Goal: Information Seeking & Learning: Learn about a topic

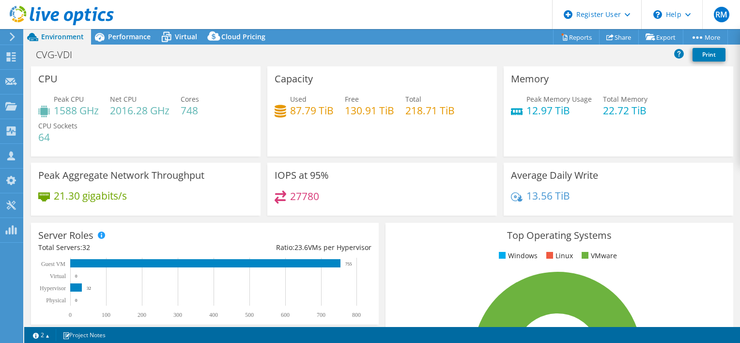
select select "USD"
click at [132, 37] on span "Performance" at bounding box center [129, 36] width 43 height 9
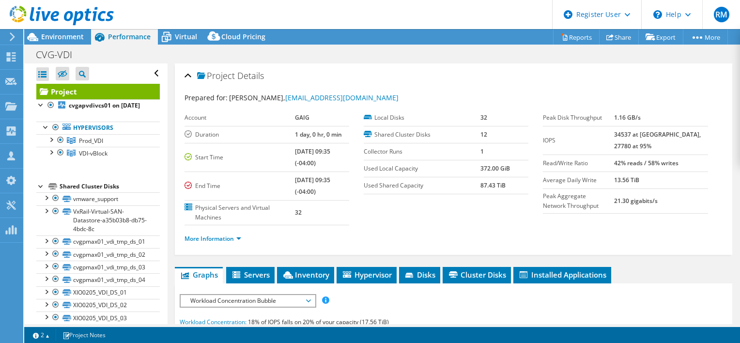
click at [117, 147] on link "VDI-vBlock" at bounding box center [98, 140] width 124 height 13
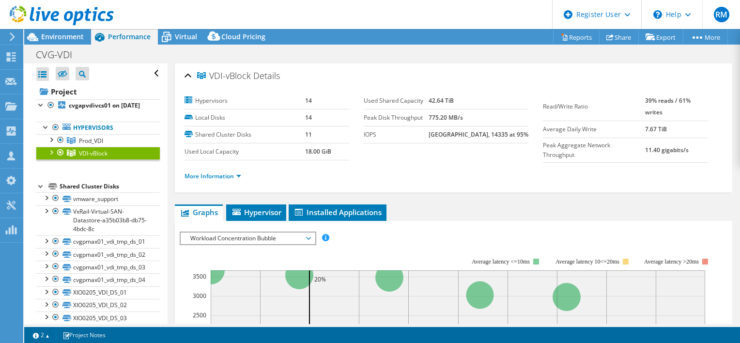
click at [47, 156] on div at bounding box center [51, 152] width 10 height 10
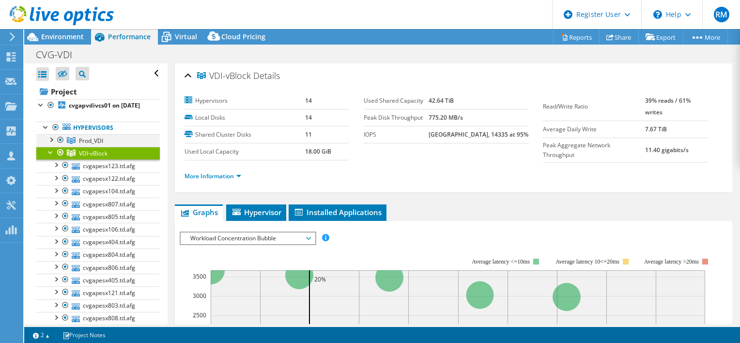
click at [53, 144] on div at bounding box center [51, 139] width 10 height 10
click at [53, 156] on div at bounding box center [51, 152] width 10 height 10
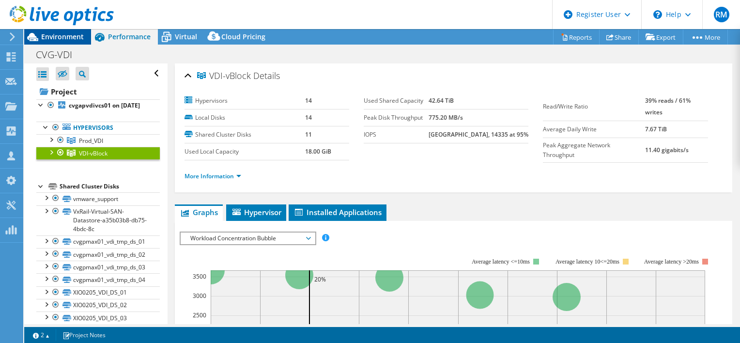
click at [68, 38] on span "Environment" at bounding box center [62, 36] width 43 height 9
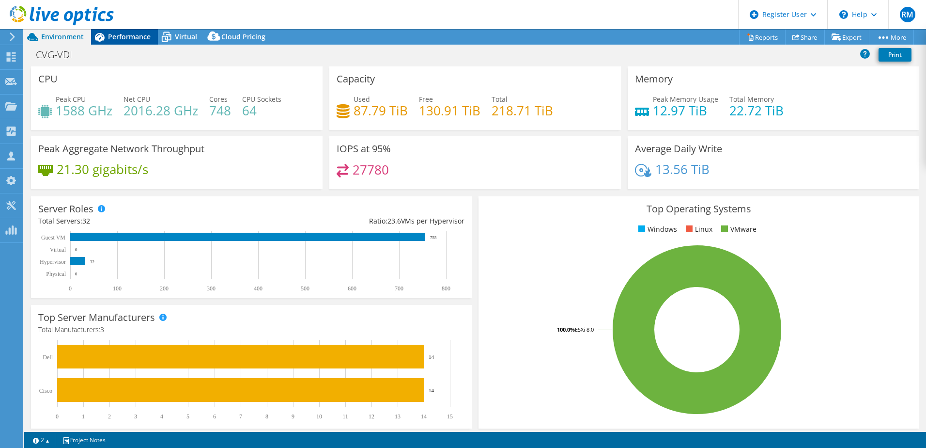
click at [129, 39] on span "Performance" at bounding box center [129, 36] width 43 height 9
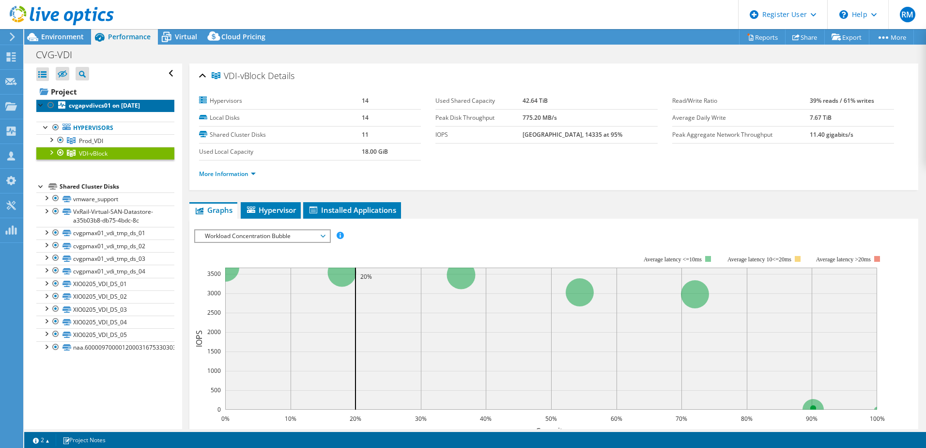
click at [100, 109] on b "cvgapvdivcs01 on 8/8/2025" at bounding box center [104, 105] width 71 height 8
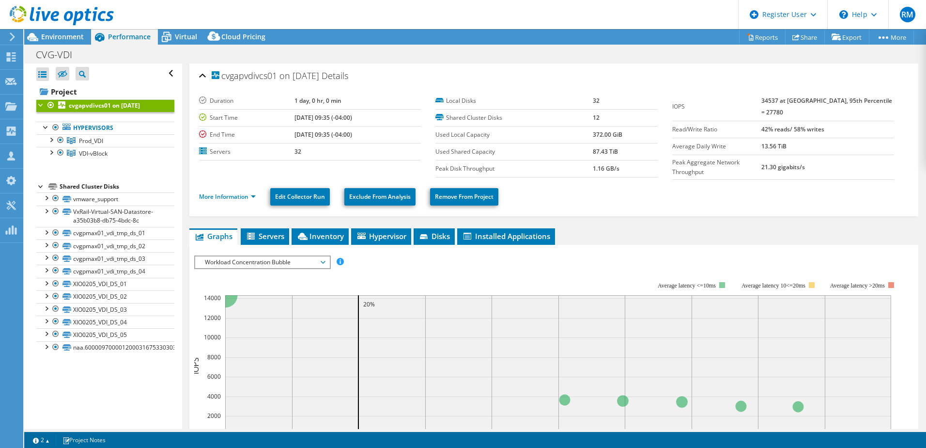
click at [261, 261] on span "Workload Concentration Bubble" at bounding box center [262, 262] width 124 height 12
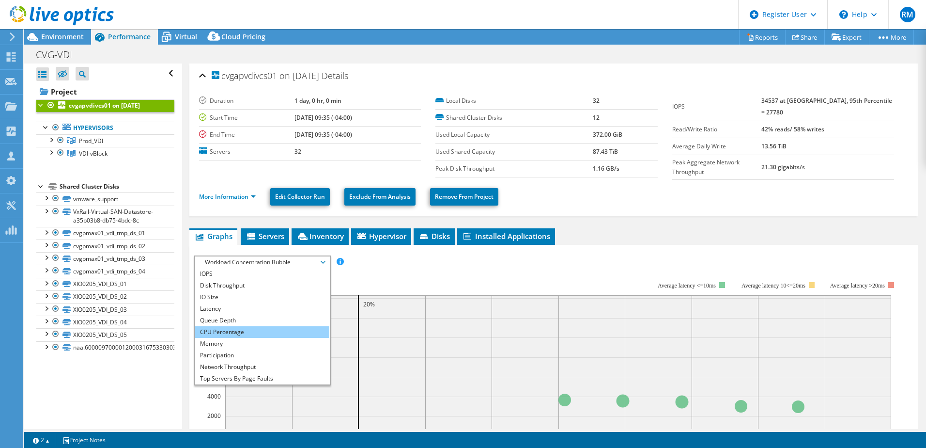
click at [243, 326] on li "CPU Percentage" at bounding box center [262, 332] width 134 height 12
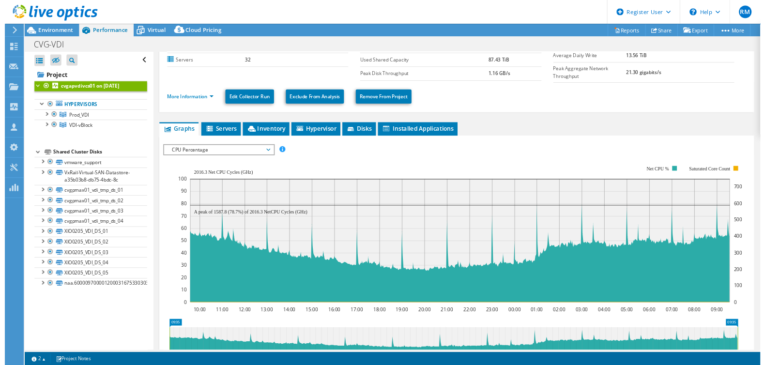
scroll to position [97, 0]
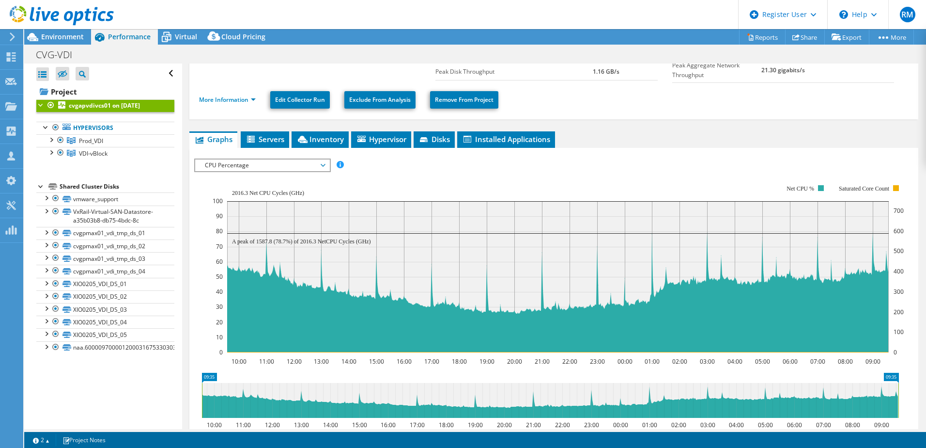
click at [289, 163] on span "CPU Percentage" at bounding box center [262, 165] width 124 height 12
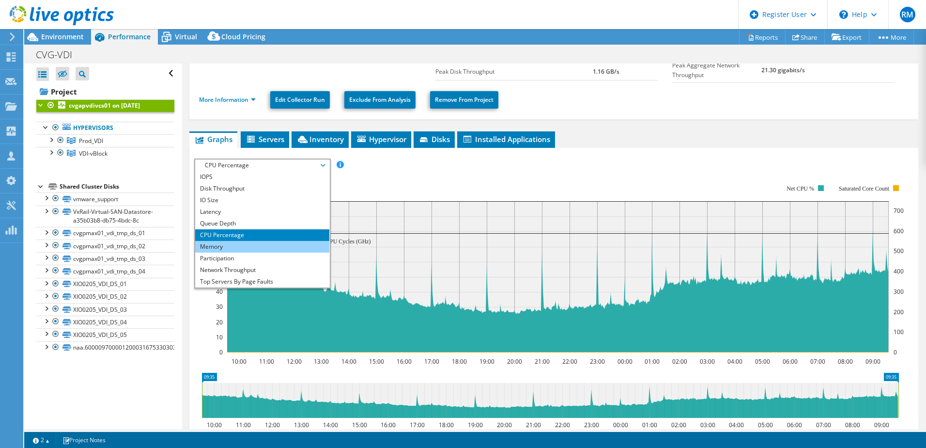
click at [249, 241] on li "Memory" at bounding box center [262, 247] width 134 height 12
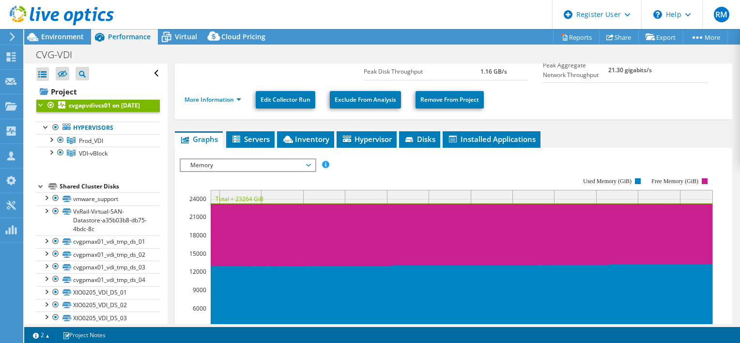
click at [284, 162] on span "Memory" at bounding box center [248, 165] width 124 height 12
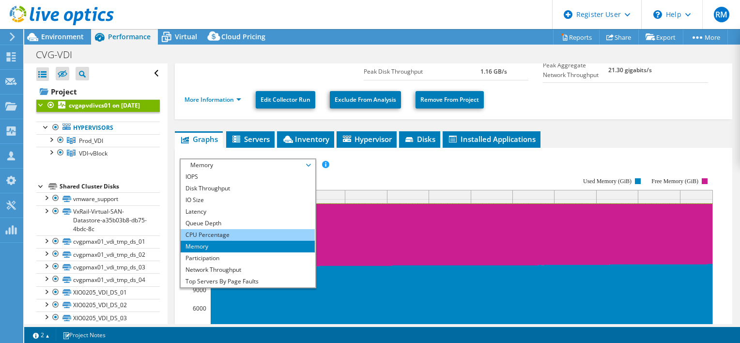
click at [236, 233] on li "CPU Percentage" at bounding box center [248, 235] width 134 height 12
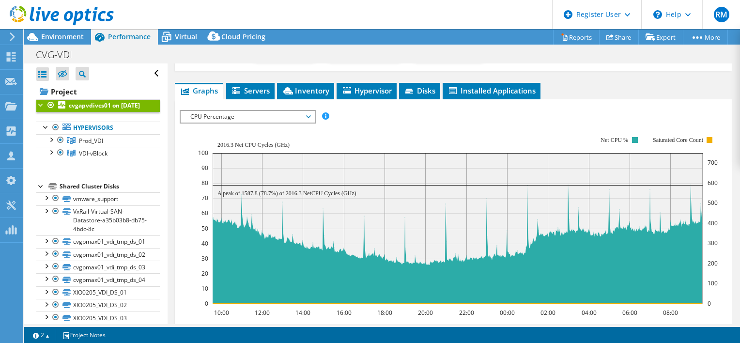
scroll to position [0, 0]
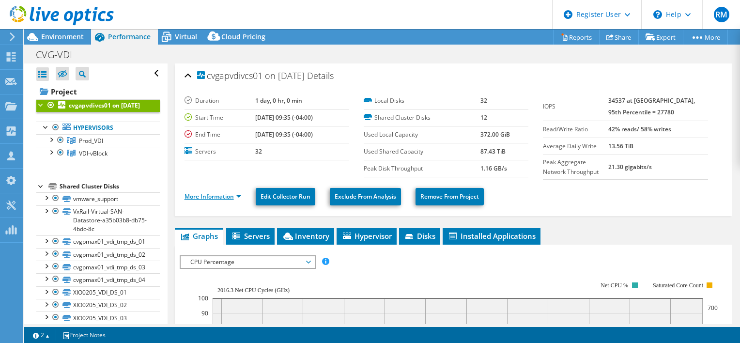
click at [221, 192] on link "More Information" at bounding box center [213, 196] width 57 height 8
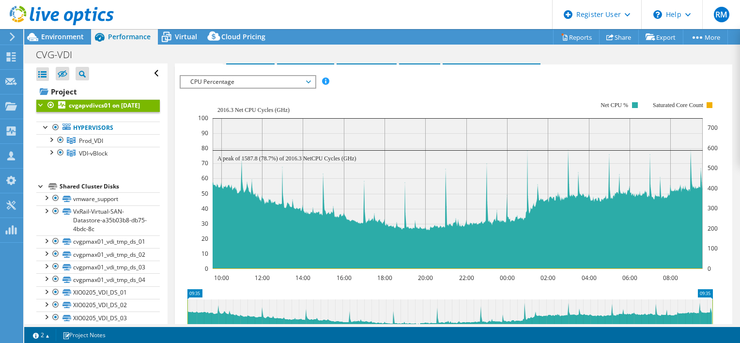
scroll to position [436, 0]
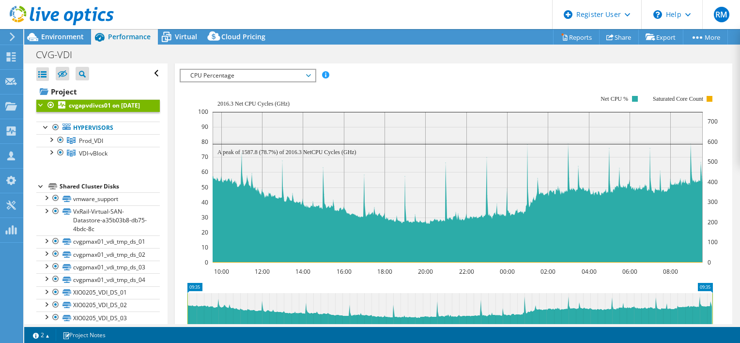
click at [246, 72] on span "CPU Percentage" at bounding box center [248, 76] width 124 height 12
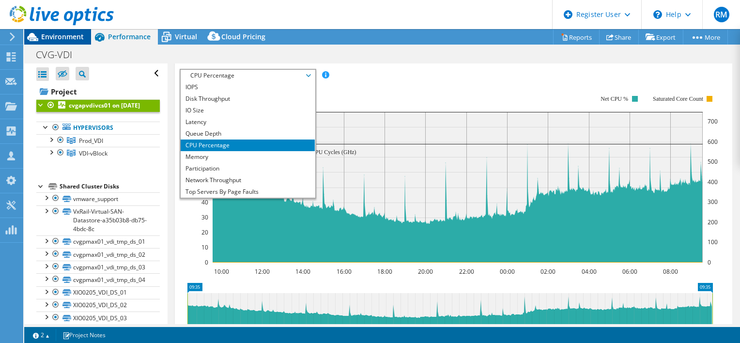
click at [76, 33] on span "Environment" at bounding box center [62, 36] width 43 height 9
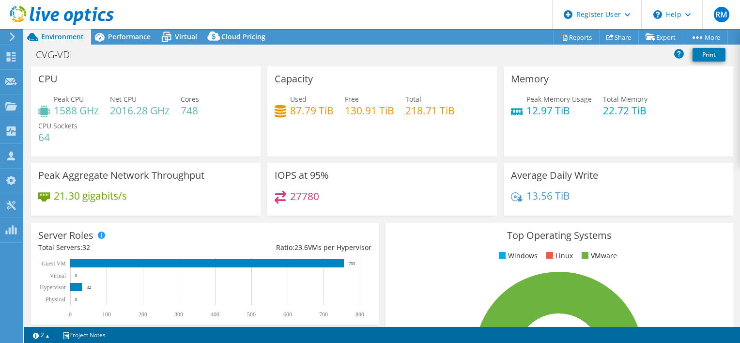
click at [235, 216] on div "Peak Aggregate Network Throughput 21.30 gigabits/s" at bounding box center [146, 192] width 236 height 59
click at [128, 33] on span "Performance" at bounding box center [129, 36] width 43 height 9
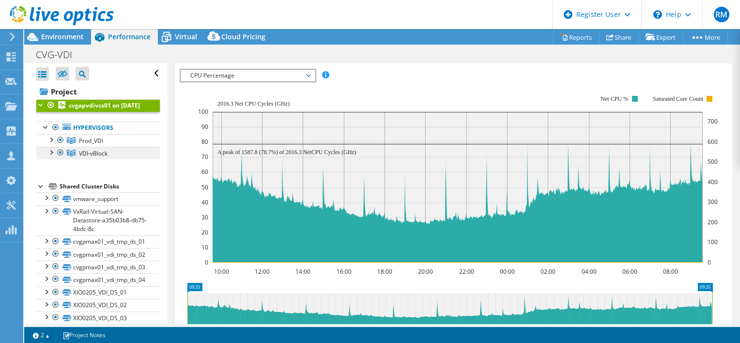
scroll to position [57, 0]
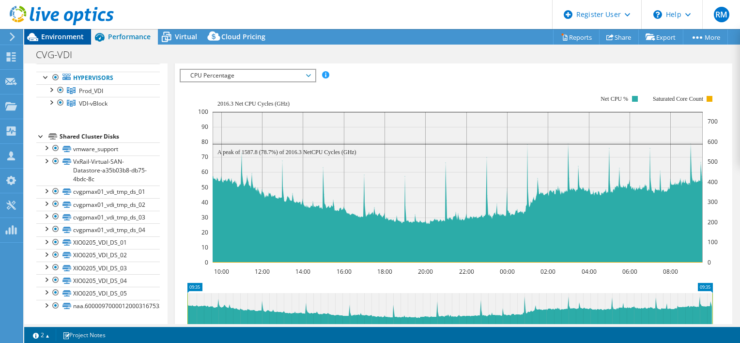
click at [70, 40] on span "Environment" at bounding box center [62, 36] width 43 height 9
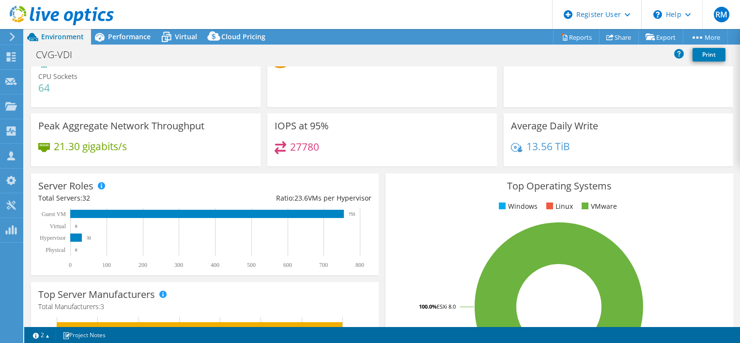
scroll to position [0, 0]
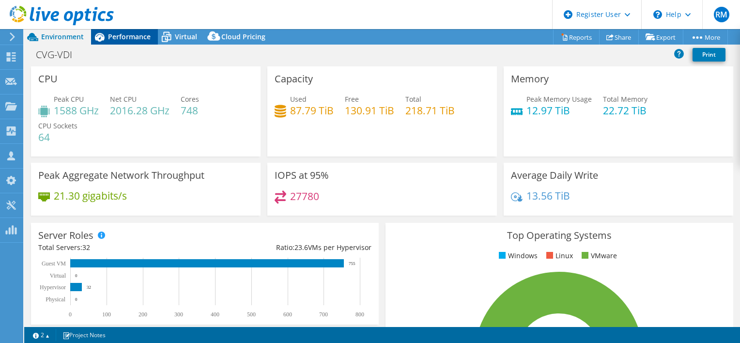
click at [128, 32] on span "Performance" at bounding box center [129, 36] width 43 height 9
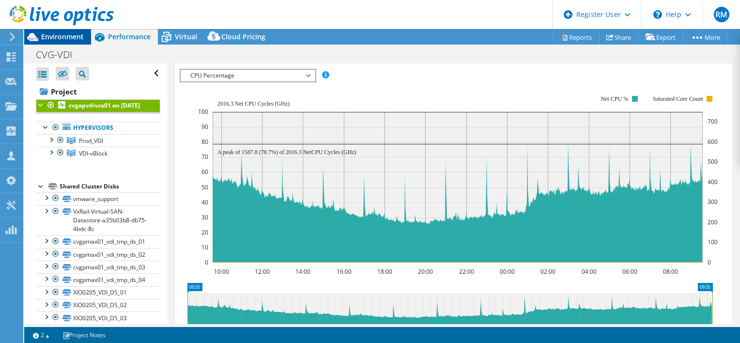
click at [58, 34] on span "Environment" at bounding box center [62, 36] width 43 height 9
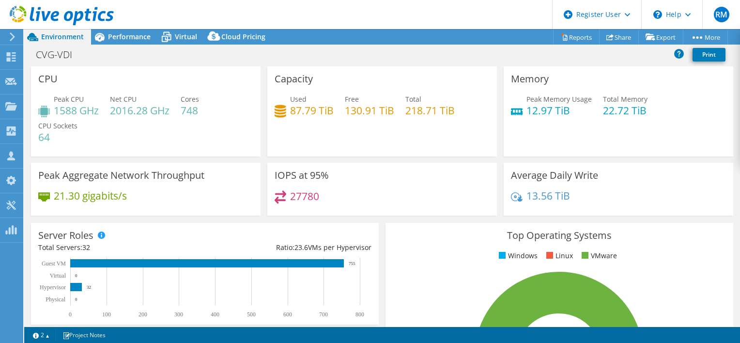
click at [36, 10] on icon at bounding box center [62, 16] width 104 height 20
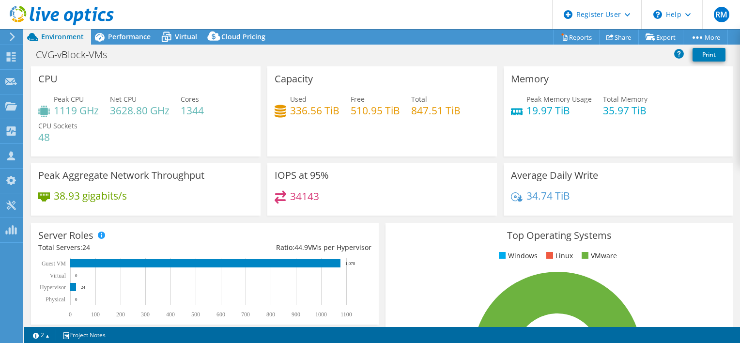
select select "USD"
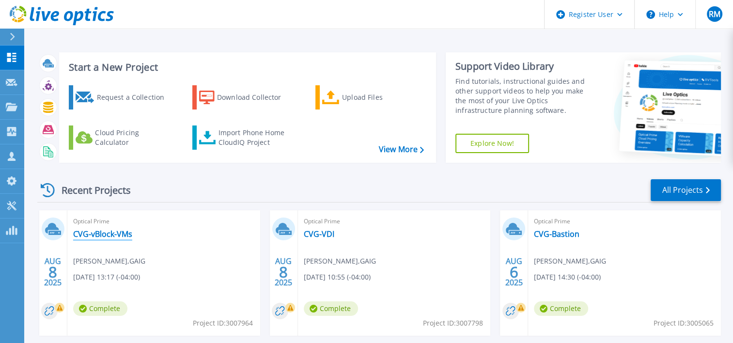
click at [117, 235] on link "CVG-vBlock-VMs" at bounding box center [102, 234] width 59 height 10
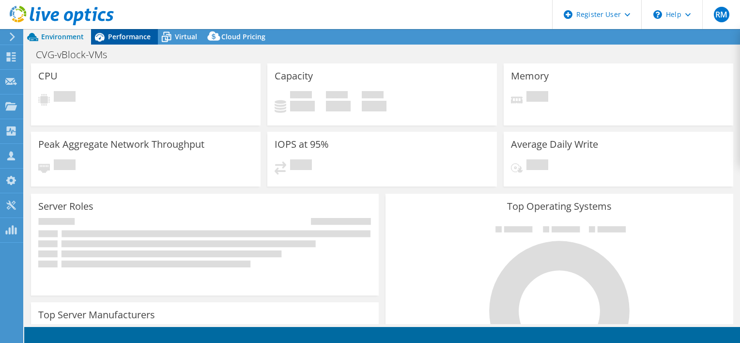
select select "USD"
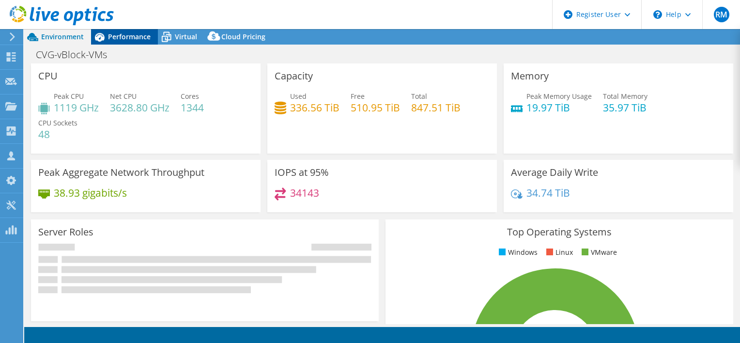
click at [137, 37] on span "Performance" at bounding box center [129, 36] width 43 height 9
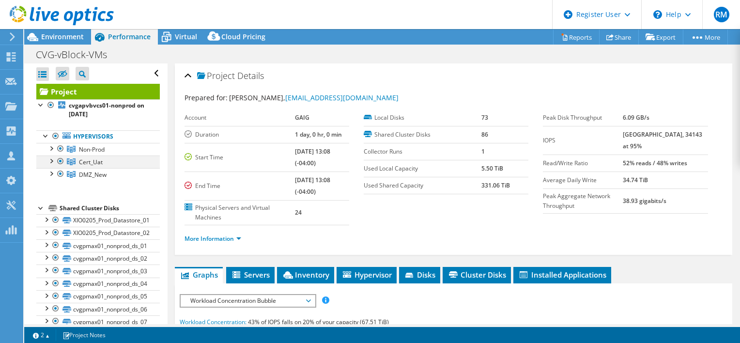
click at [59, 162] on div at bounding box center [61, 161] width 10 height 12
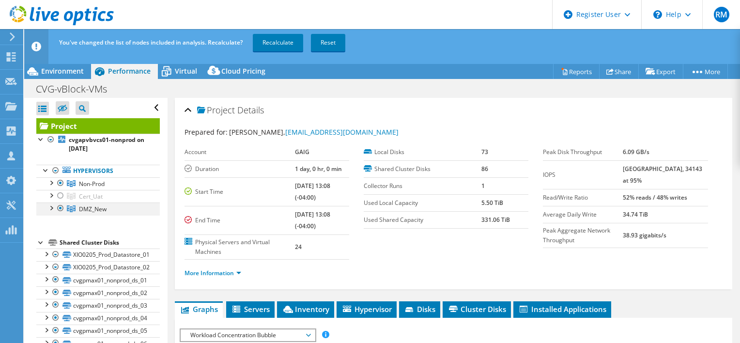
click at [61, 204] on div at bounding box center [61, 208] width 10 height 12
click at [270, 41] on link "Recalculate" at bounding box center [278, 42] width 50 height 17
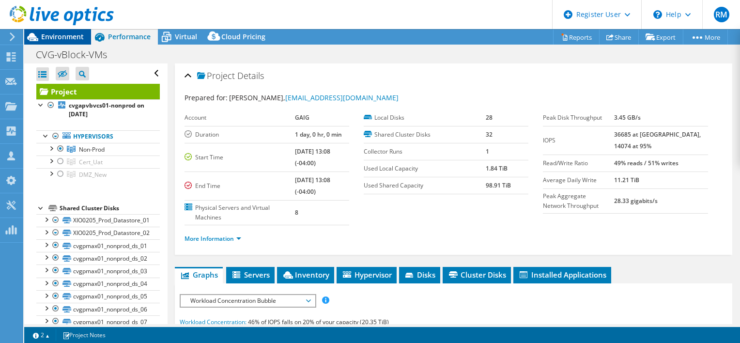
click at [62, 42] on div "Environment" at bounding box center [57, 37] width 67 height 16
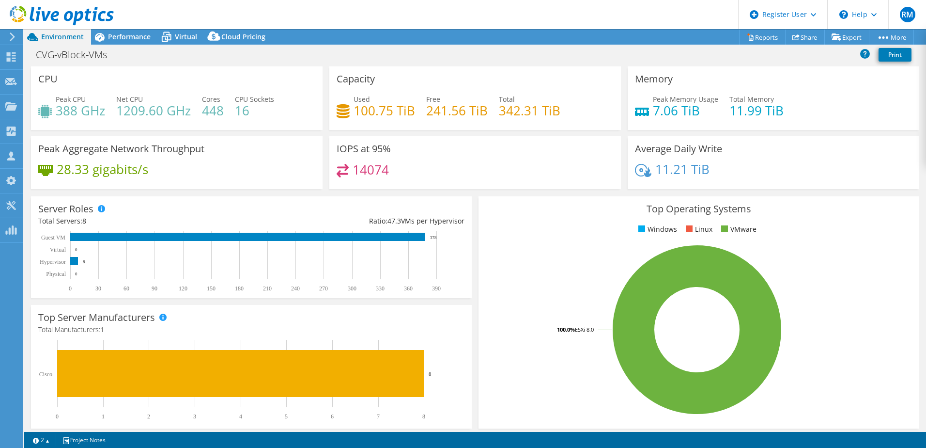
drag, startPoint x: 718, startPoint y: 62, endPoint x: 578, endPoint y: 62, distance: 140.0
click at [719, 62] on div "CVG-vBlock-VMs Print" at bounding box center [475, 55] width 902 height 18
click at [127, 38] on span "Performance" at bounding box center [129, 36] width 43 height 9
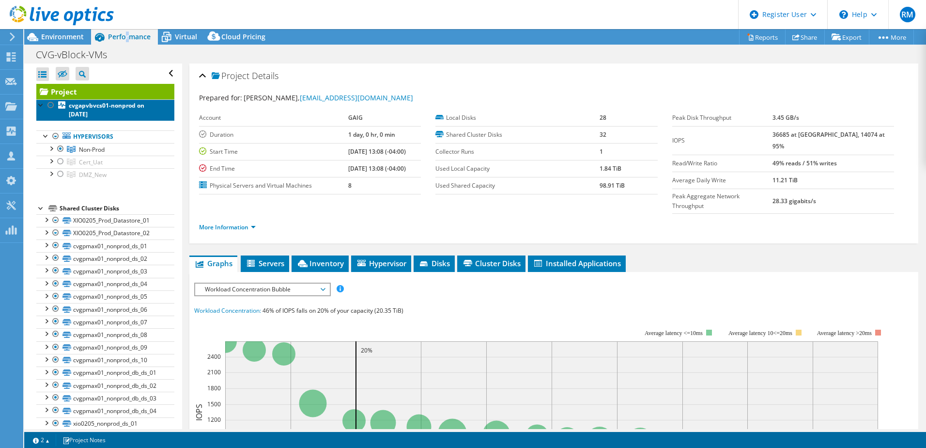
drag, startPoint x: 127, startPoint y: 101, endPoint x: 127, endPoint y: 110, distance: 9.2
click at [127, 101] on link "cvgapvbvcs01-nonprod on [DATE]" at bounding box center [105, 109] width 138 height 21
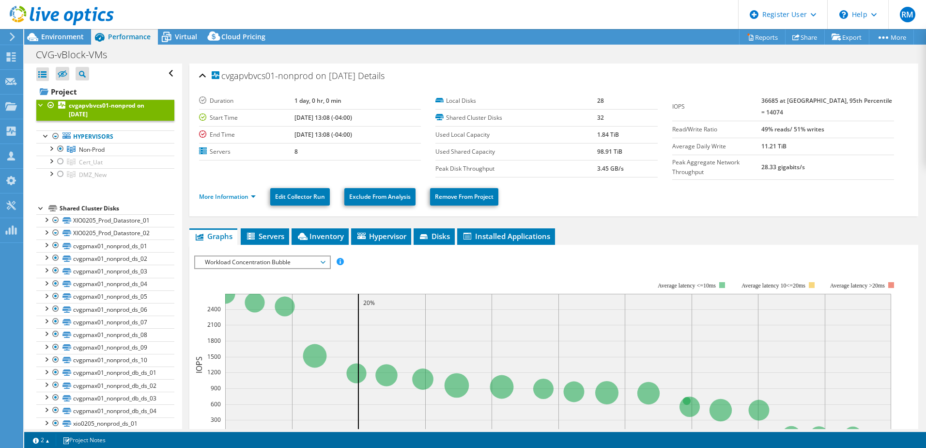
click at [297, 257] on span "Workload Concentration Bubble" at bounding box center [262, 262] width 124 height 12
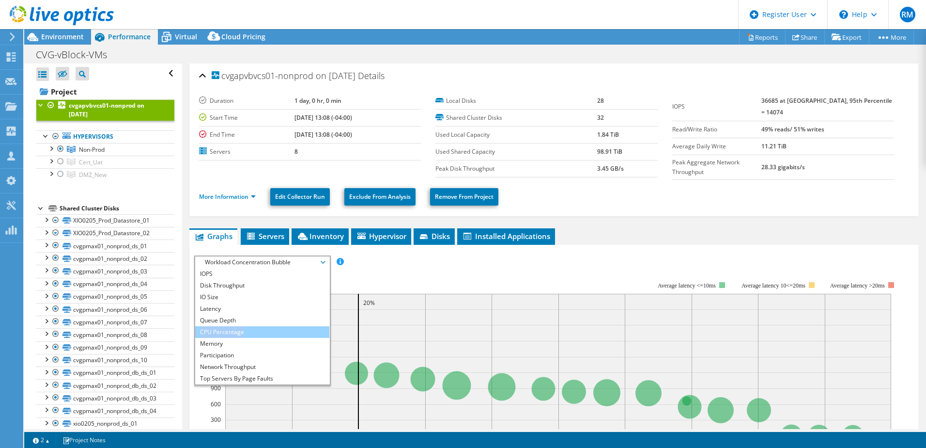
drag, startPoint x: 279, startPoint y: 317, endPoint x: 276, endPoint y: 326, distance: 9.8
click at [276, 326] on ul "IOPS Disk Throughput IO Size Latency Queue Depth CPU Percentage Memory Page Fau…" at bounding box center [262, 326] width 134 height 116
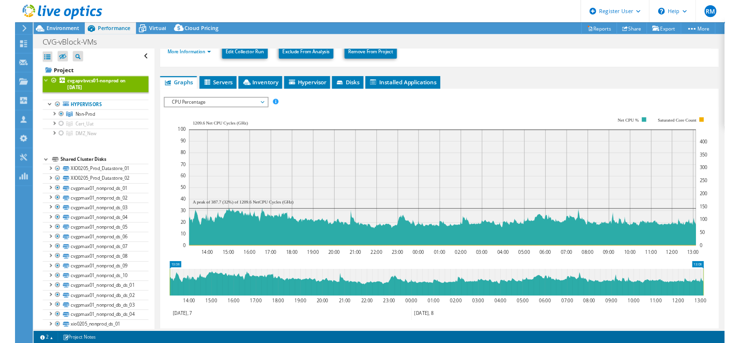
scroll to position [145, 0]
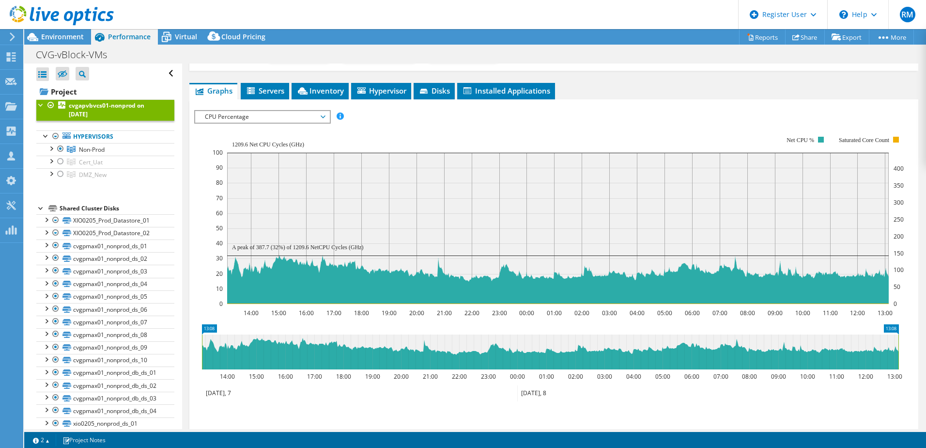
click at [278, 114] on span "CPU Percentage" at bounding box center [262, 117] width 124 height 12
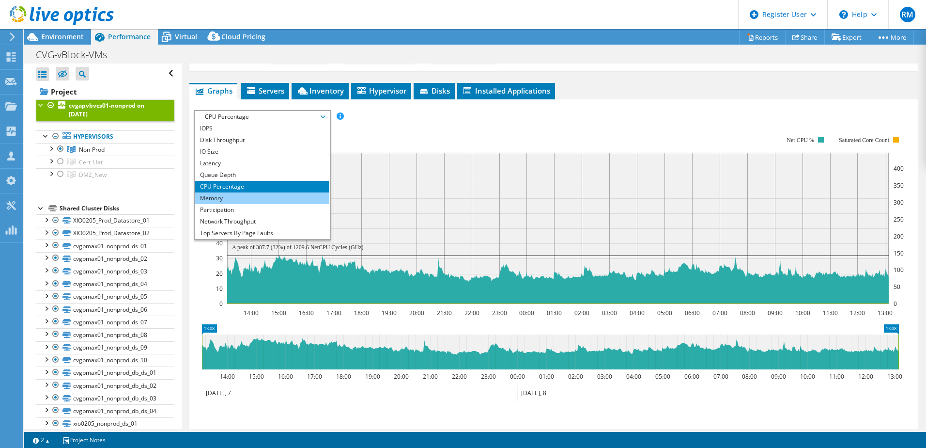
click at [252, 193] on li "Memory" at bounding box center [262, 198] width 134 height 12
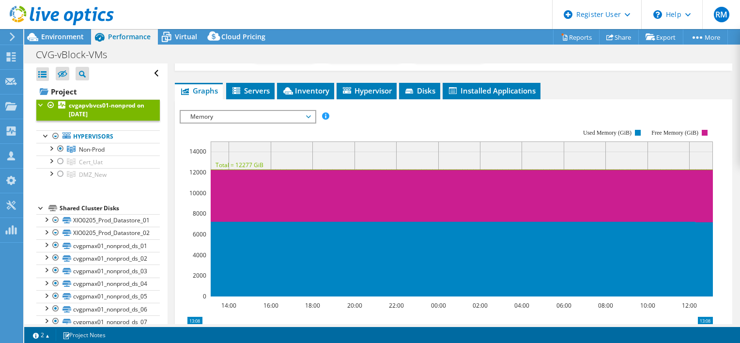
scroll to position [97, 0]
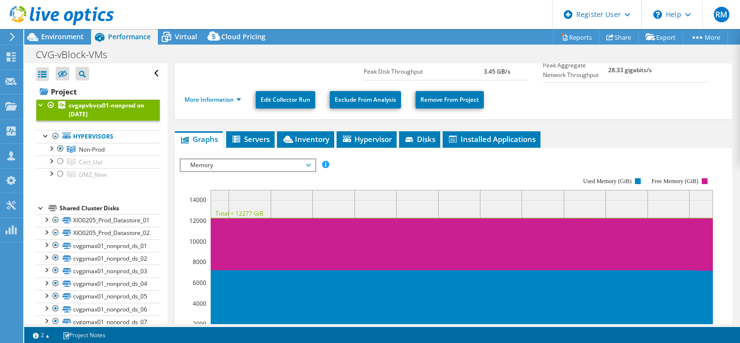
click at [234, 159] on span "Memory" at bounding box center [248, 165] width 124 height 12
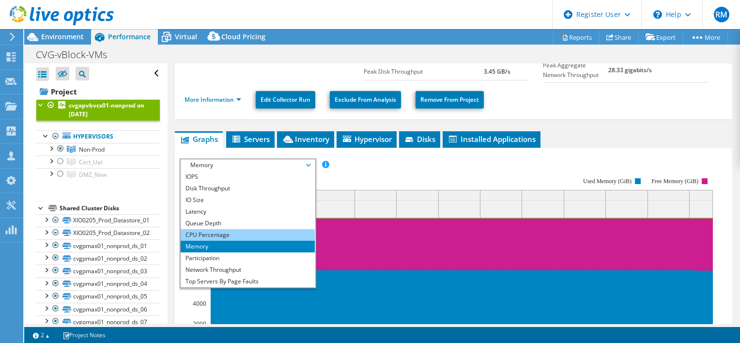
click at [223, 232] on li "CPU Percentage" at bounding box center [248, 235] width 134 height 12
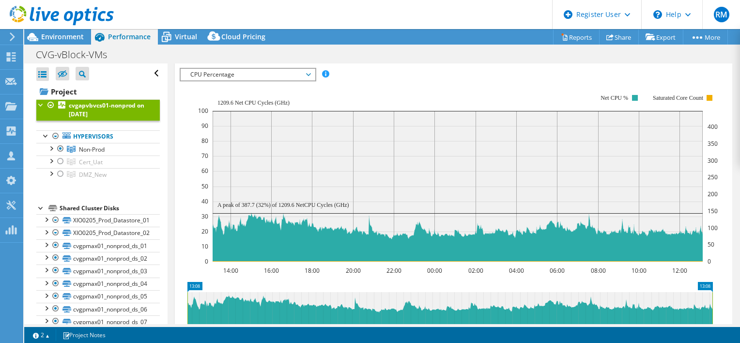
scroll to position [194, 0]
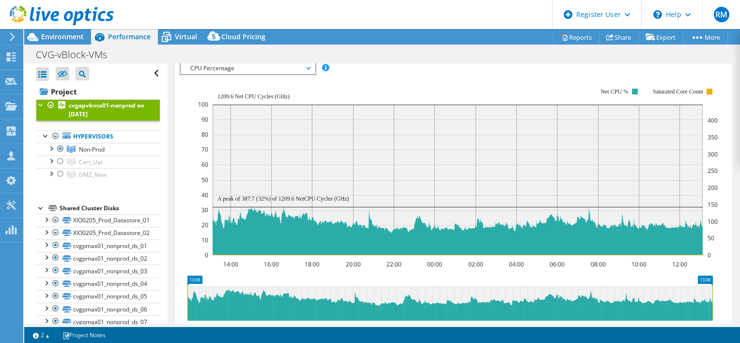
click at [236, 75] on rect at bounding box center [458, 172] width 520 height 194
click at [237, 71] on span "CPU Percentage" at bounding box center [248, 68] width 124 height 12
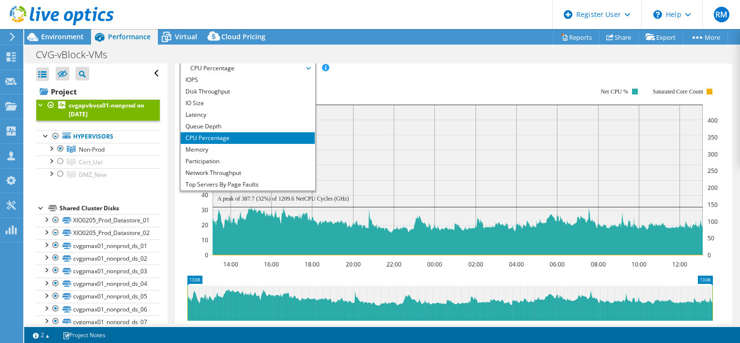
click at [54, 28] on div at bounding box center [57, 16] width 114 height 32
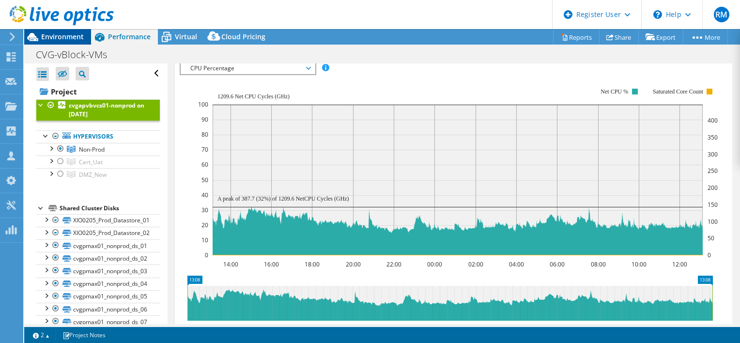
click at [58, 33] on span "Environment" at bounding box center [62, 36] width 43 height 9
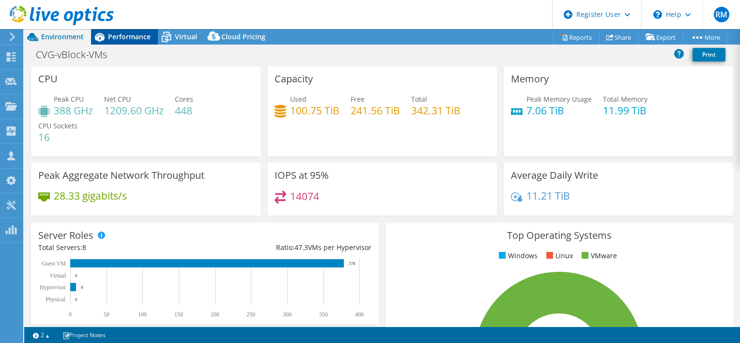
click at [134, 35] on span "Performance" at bounding box center [129, 36] width 43 height 9
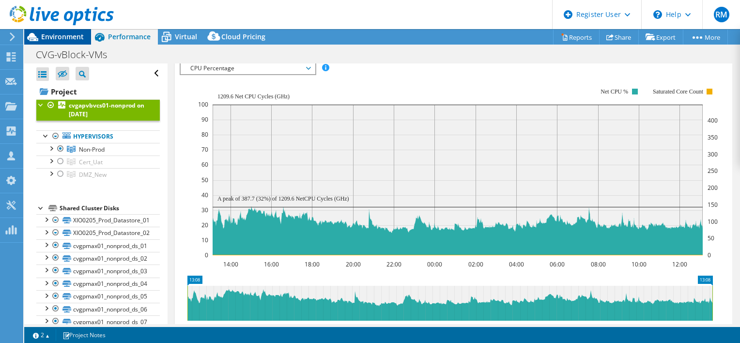
click at [68, 36] on span "Environment" at bounding box center [62, 36] width 43 height 9
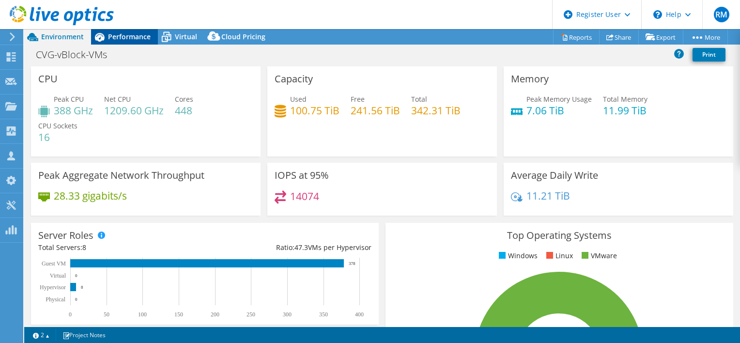
click at [141, 35] on span "Performance" at bounding box center [129, 36] width 43 height 9
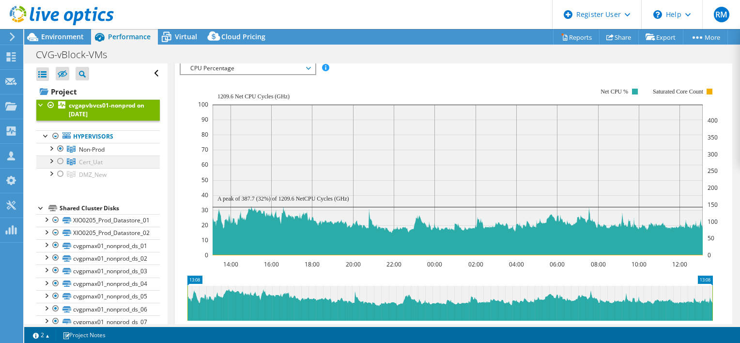
click at [59, 161] on div at bounding box center [61, 161] width 10 height 12
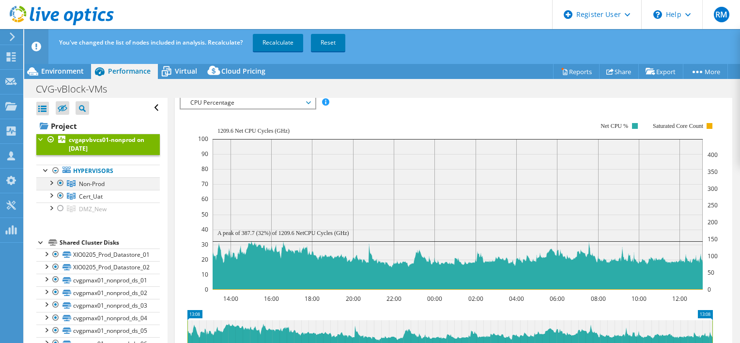
click at [61, 181] on div at bounding box center [61, 183] width 10 height 12
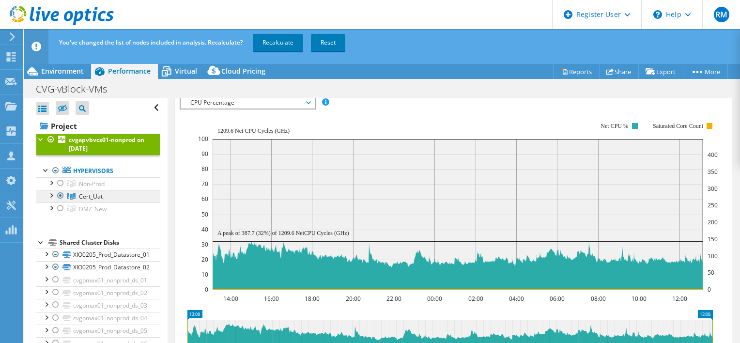
drag, startPoint x: 109, startPoint y: 199, endPoint x: 79, endPoint y: 197, distance: 29.6
click at [79, 190] on link "Cert_Uat" at bounding box center [98, 183] width 124 height 13
copy span "Cert_Uat"
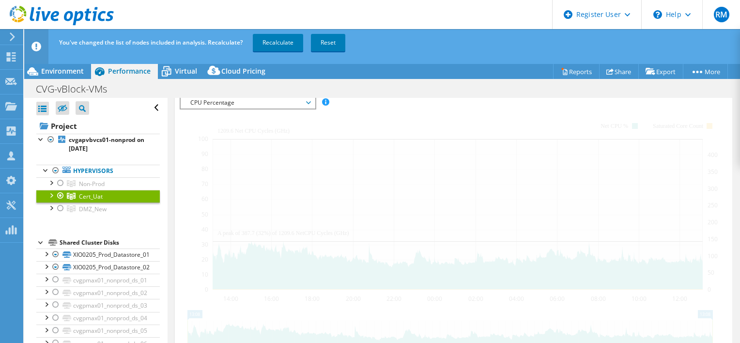
scroll to position [170, 0]
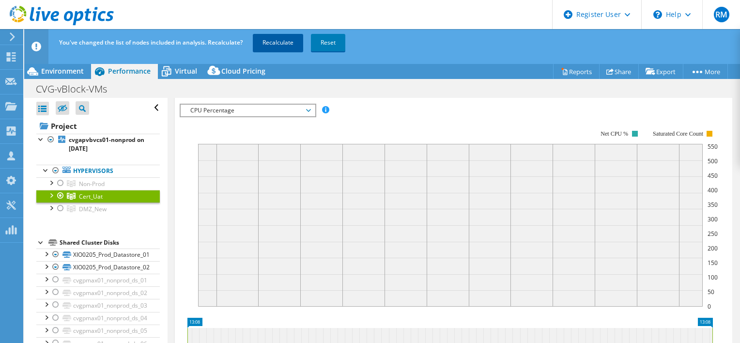
click at [274, 48] on link "Recalculate" at bounding box center [278, 42] width 50 height 17
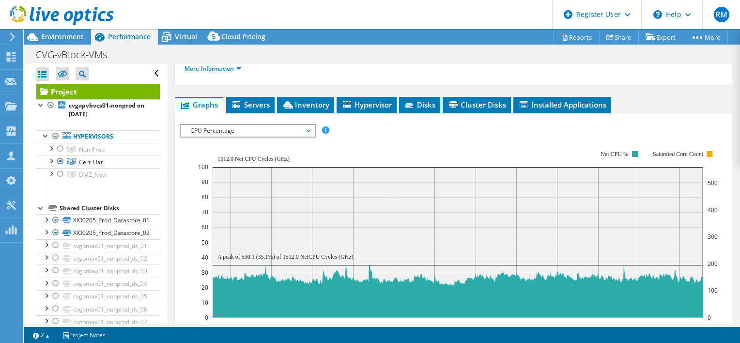
scroll to position [232, 0]
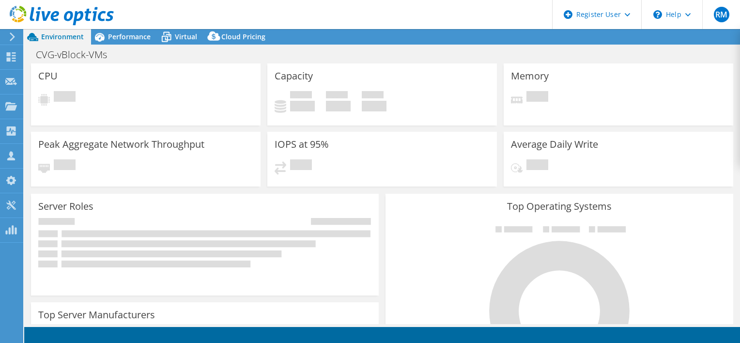
select select "USD"
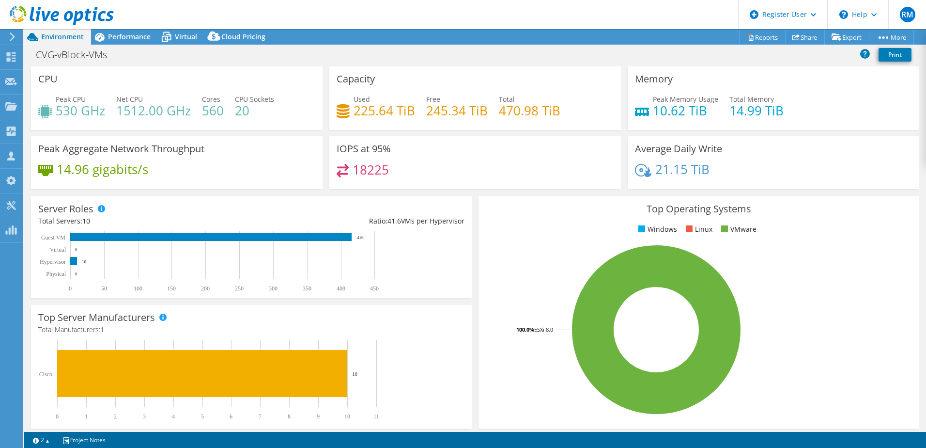
click at [620, 65] on div "CVG-vBlock-VMs Print" at bounding box center [475, 56] width 902 height 21
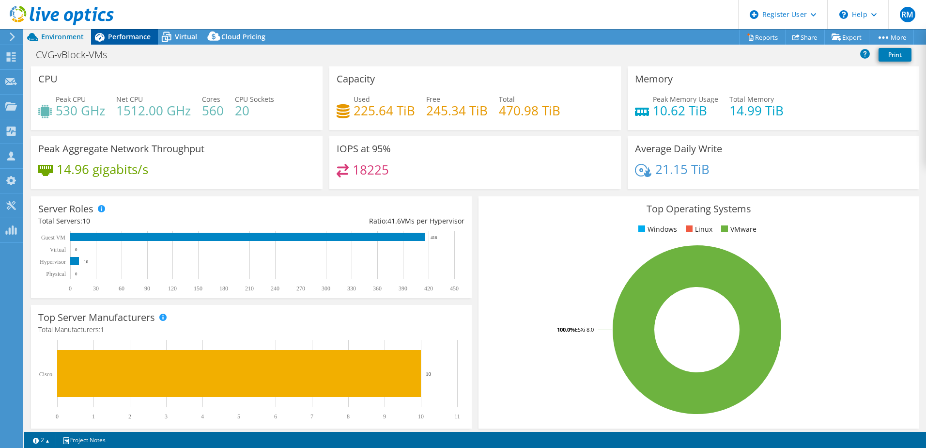
click at [124, 31] on div "Performance" at bounding box center [124, 37] width 67 height 16
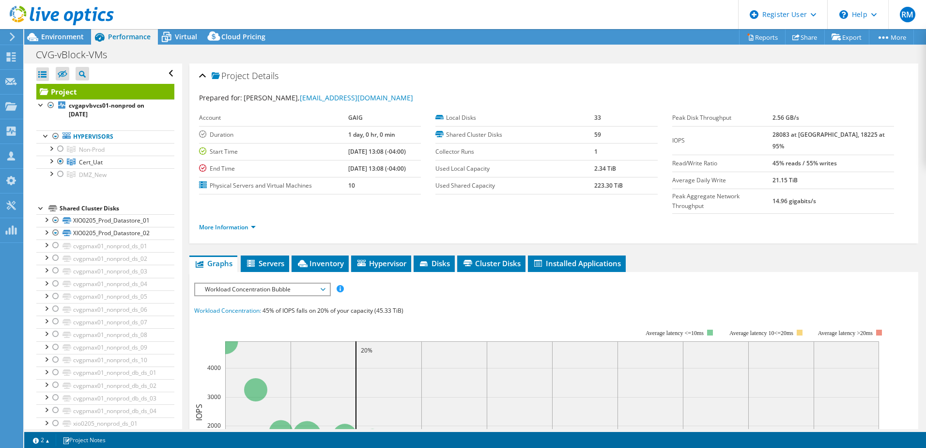
click at [310, 282] on div "Workload Concentration Bubble IOPS Disk Throughput IO Size Latency Queue Depth …" at bounding box center [262, 289] width 137 height 14
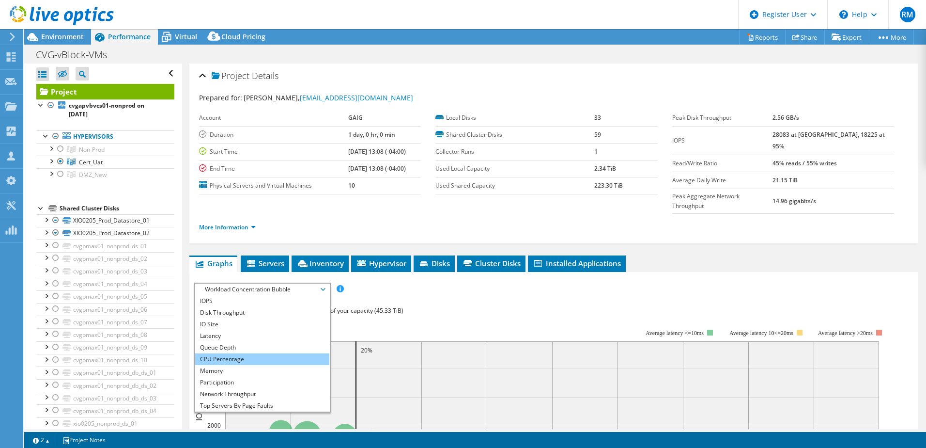
click at [272, 342] on li "CPU Percentage" at bounding box center [262, 359] width 134 height 12
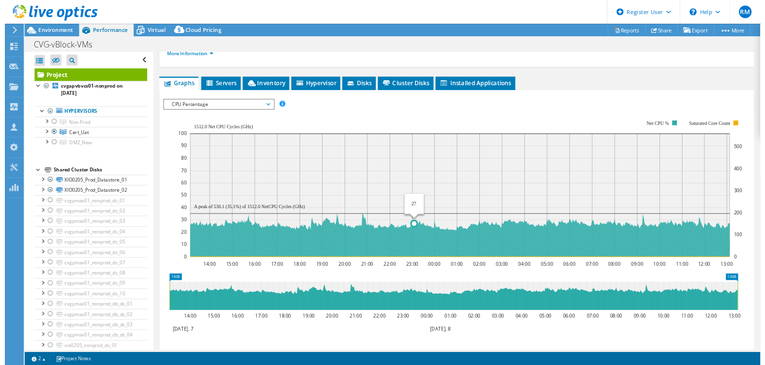
scroll to position [145, 0]
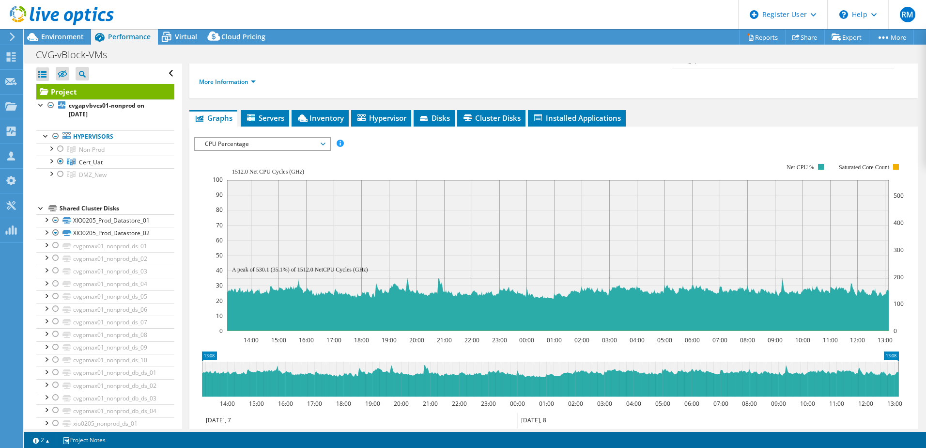
click at [253, 138] on span "CPU Percentage" at bounding box center [262, 144] width 124 height 12
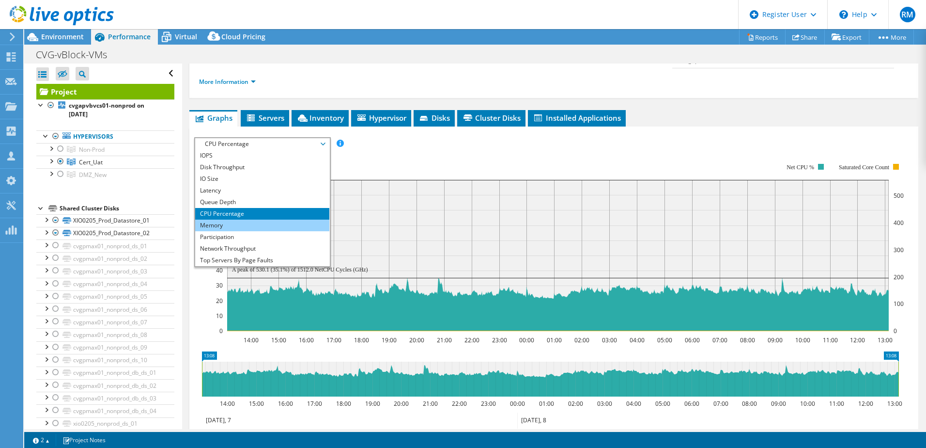
click at [225, 219] on li "Memory" at bounding box center [262, 225] width 134 height 12
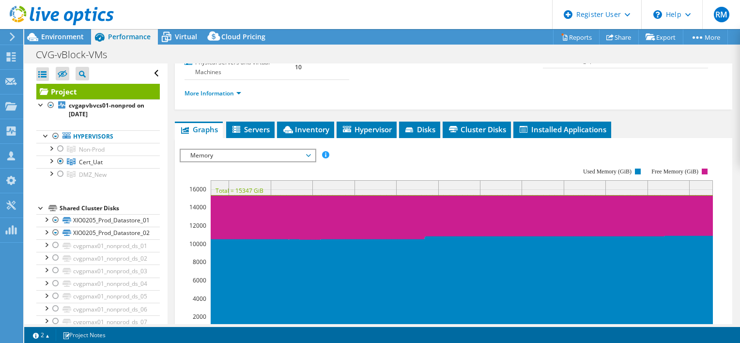
drag, startPoint x: 241, startPoint y: 152, endPoint x: 240, endPoint y: 157, distance: 4.9
click at [241, 152] on span "Memory" at bounding box center [248, 156] width 124 height 12
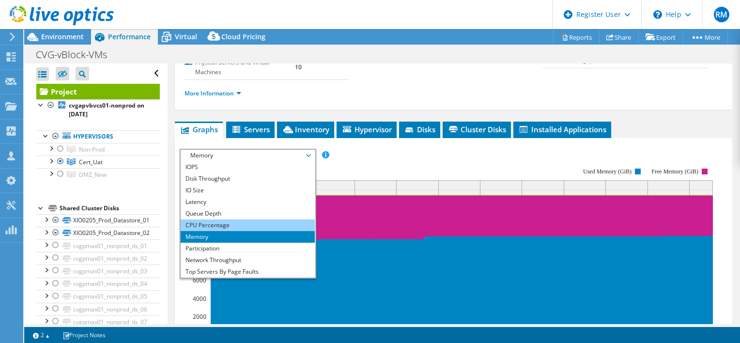
click at [224, 225] on li "CPU Percentage" at bounding box center [248, 225] width 134 height 12
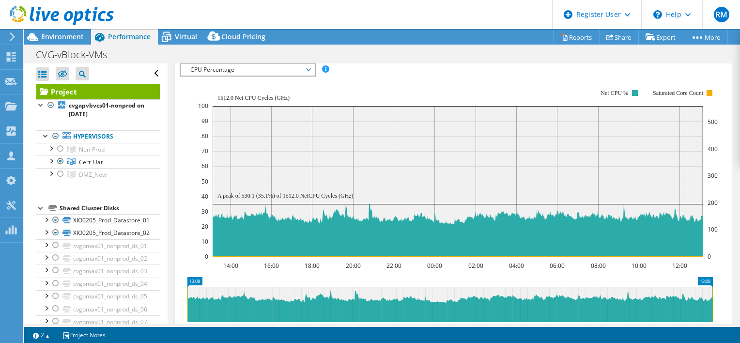
scroll to position [242, 0]
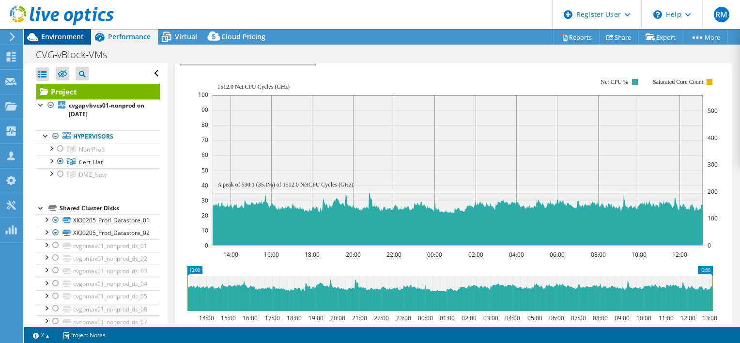
click at [30, 34] on icon at bounding box center [32, 37] width 11 height 8
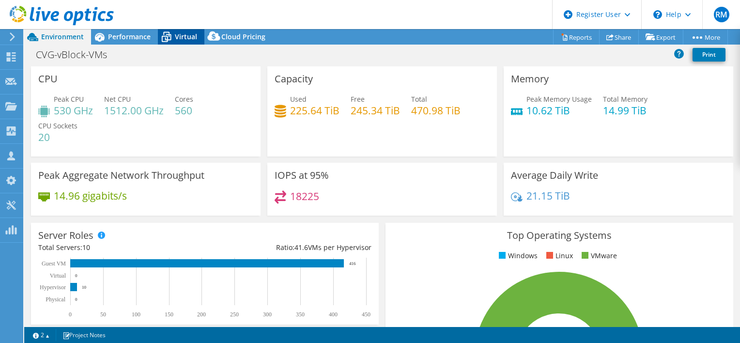
click at [167, 32] on icon at bounding box center [166, 33] width 6 height 3
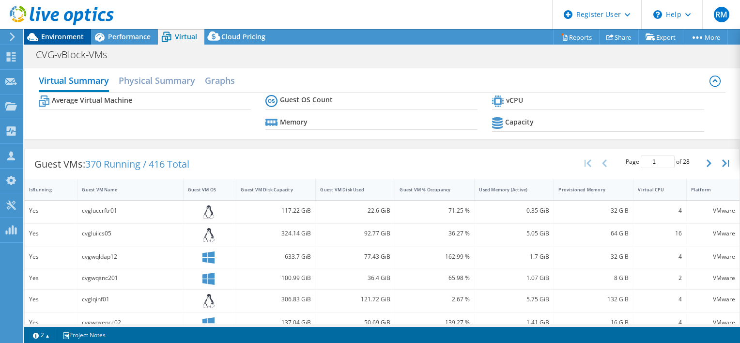
click at [60, 41] on span "Environment" at bounding box center [62, 36] width 43 height 9
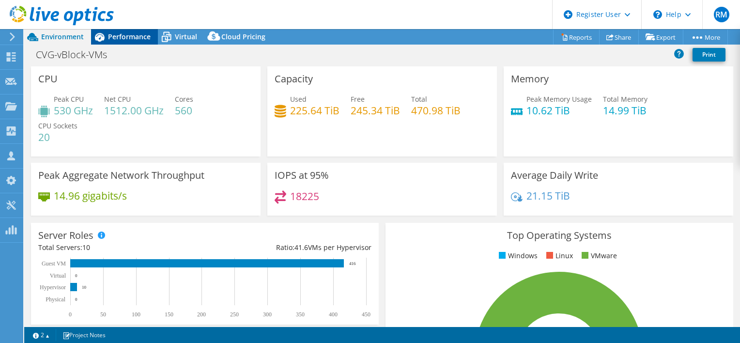
click at [130, 42] on div "Performance" at bounding box center [124, 37] width 67 height 16
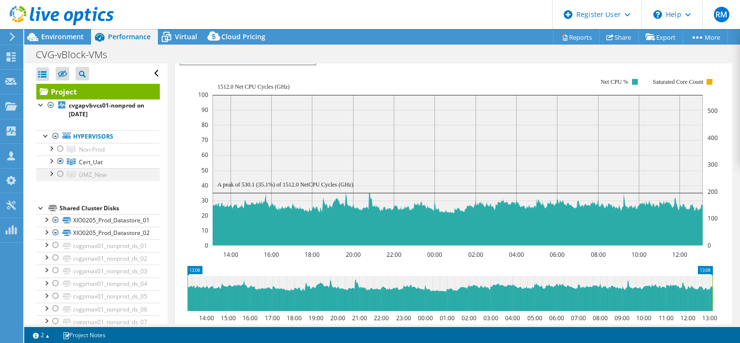
click at [59, 174] on div at bounding box center [61, 174] width 10 height 12
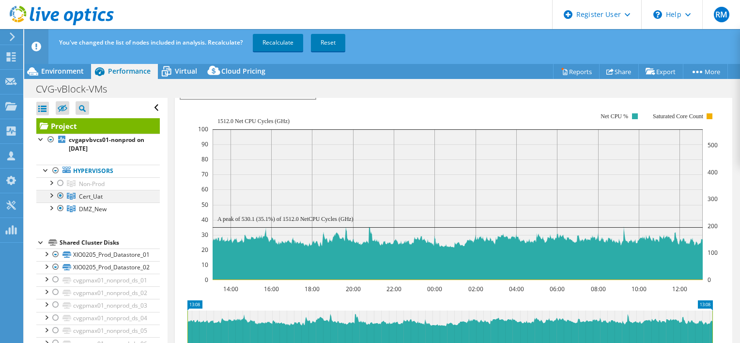
click at [60, 191] on div at bounding box center [61, 196] width 10 height 12
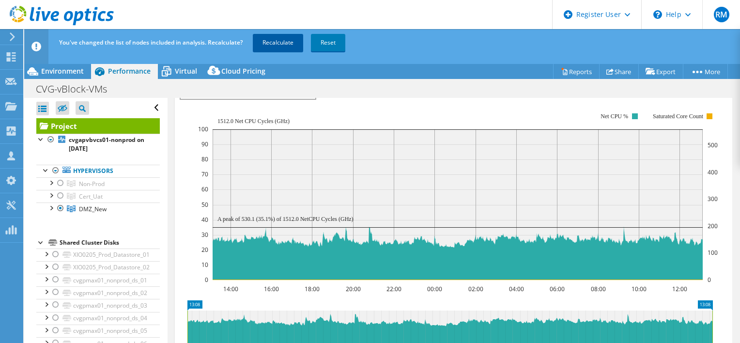
click at [274, 37] on link "Recalculate" at bounding box center [278, 42] width 50 height 17
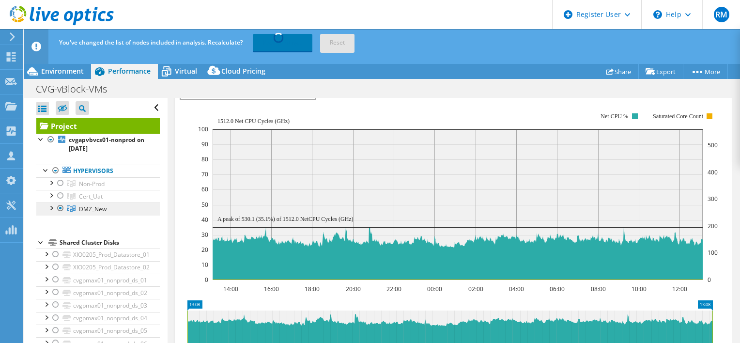
drag, startPoint x: 114, startPoint y: 209, endPoint x: 78, endPoint y: 212, distance: 36.4
click at [78, 190] on link "DMZ_New" at bounding box center [98, 183] width 124 height 13
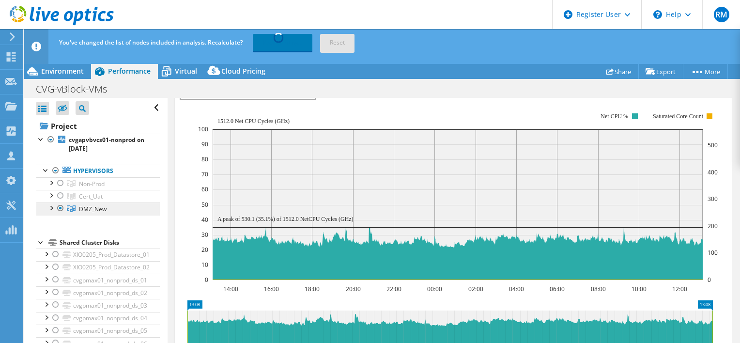
copy span "DMZ_New"
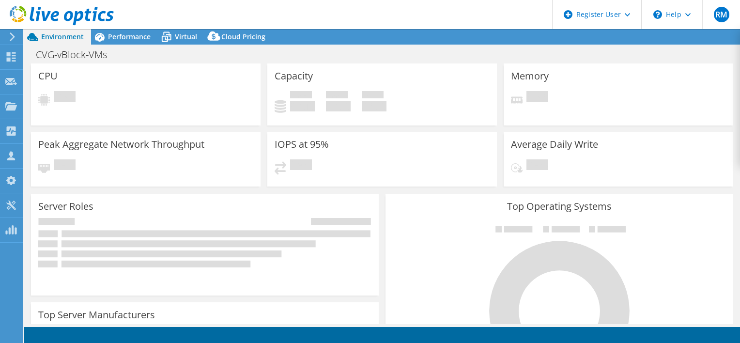
click at [60, 36] on span "Environment" at bounding box center [62, 36] width 43 height 9
select select "USD"
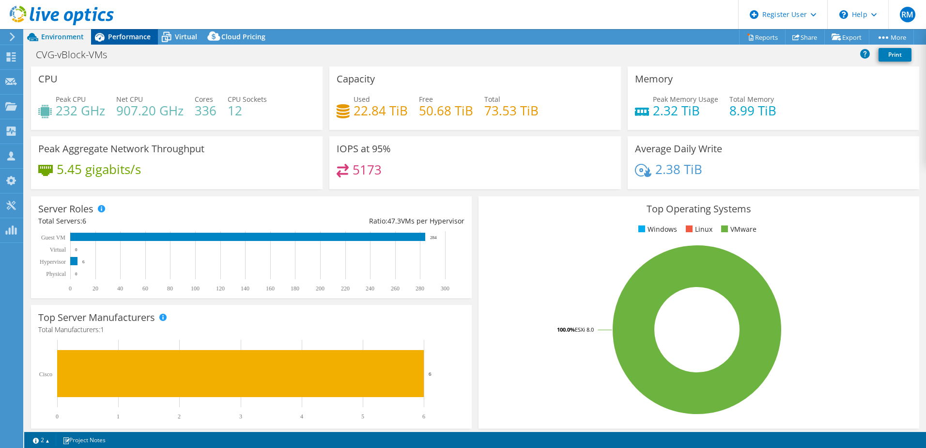
click at [128, 40] on span "Performance" at bounding box center [129, 36] width 43 height 9
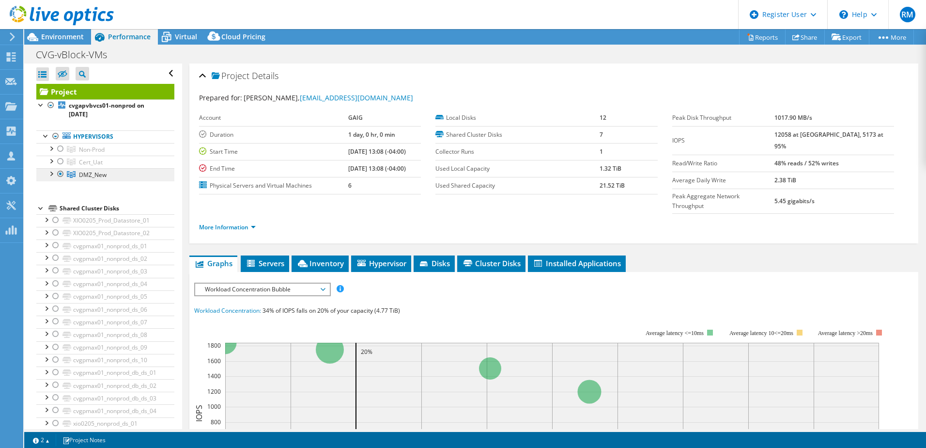
click at [100, 155] on link "DMZ_New" at bounding box center [105, 149] width 138 height 13
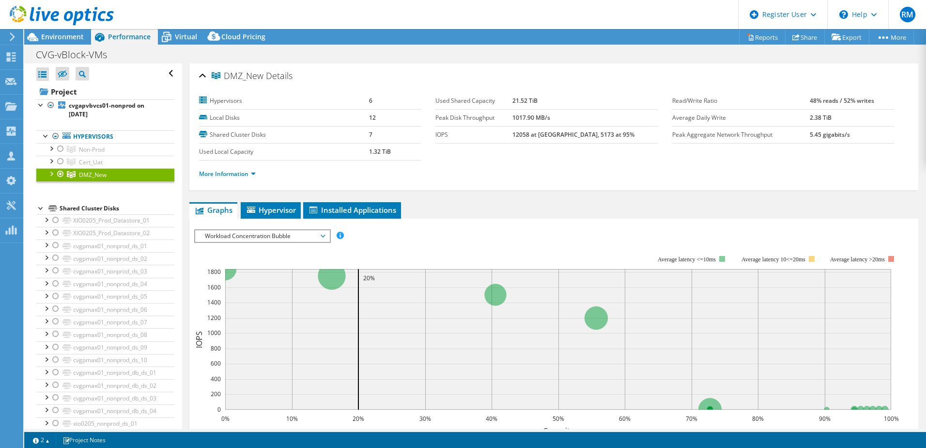
click at [283, 235] on span "Workload Concentration Bubble" at bounding box center [262, 236] width 124 height 12
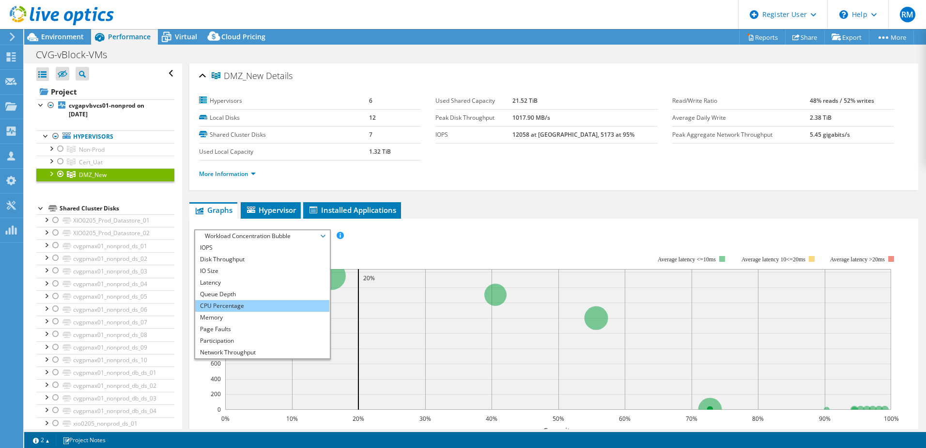
click at [260, 300] on li "CPU Percentage" at bounding box center [262, 306] width 134 height 12
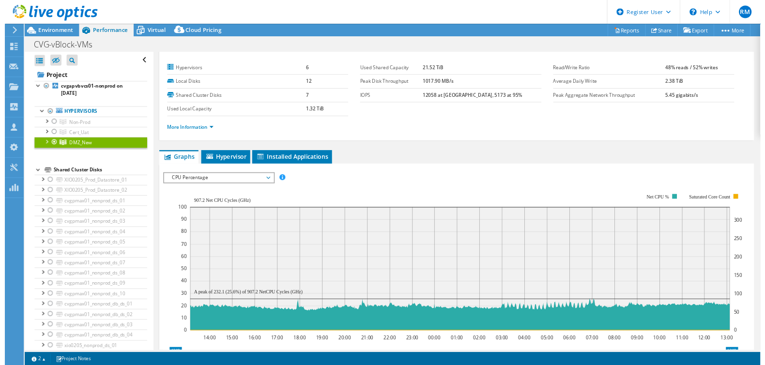
scroll to position [48, 0]
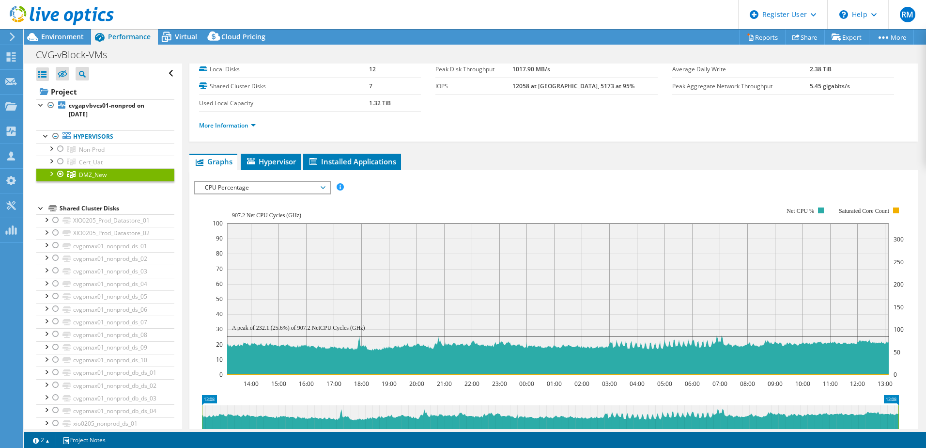
click at [276, 193] on span "CPU Percentage" at bounding box center [262, 188] width 124 height 12
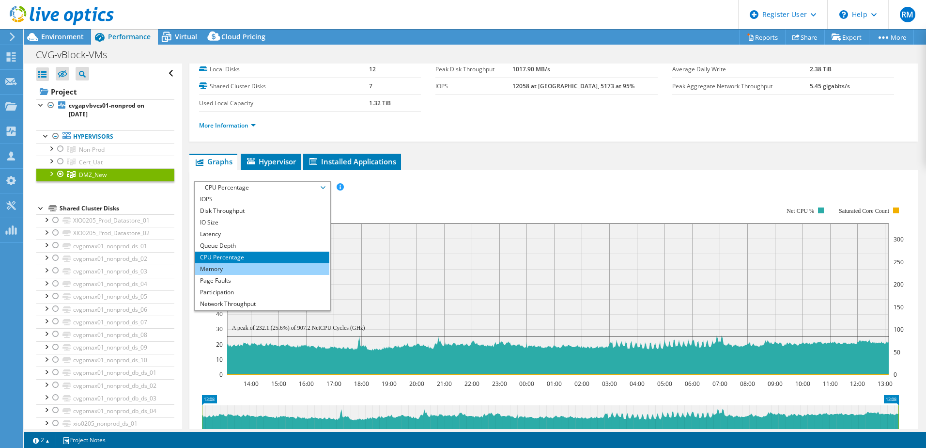
click at [252, 265] on li "Memory" at bounding box center [262, 269] width 134 height 12
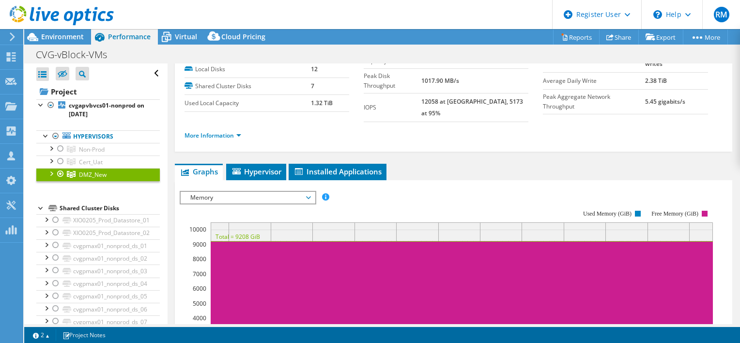
click at [258, 192] on span "Memory" at bounding box center [248, 198] width 124 height 12
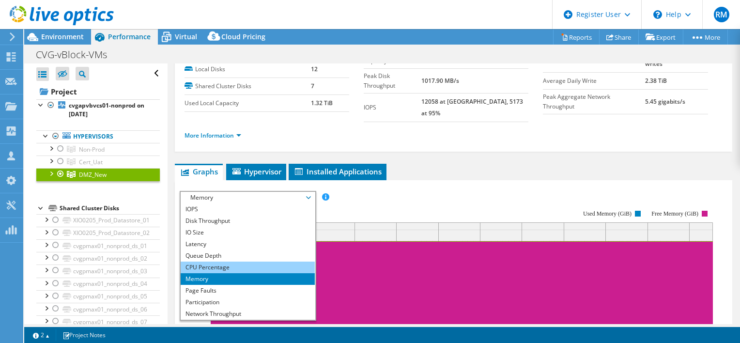
click at [232, 262] on li "CPU Percentage" at bounding box center [248, 268] width 134 height 12
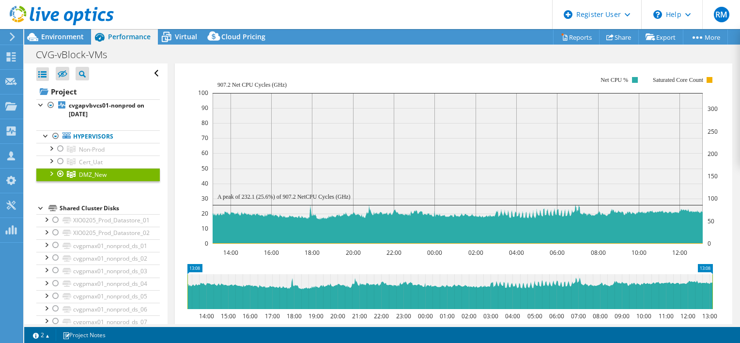
scroll to position [194, 0]
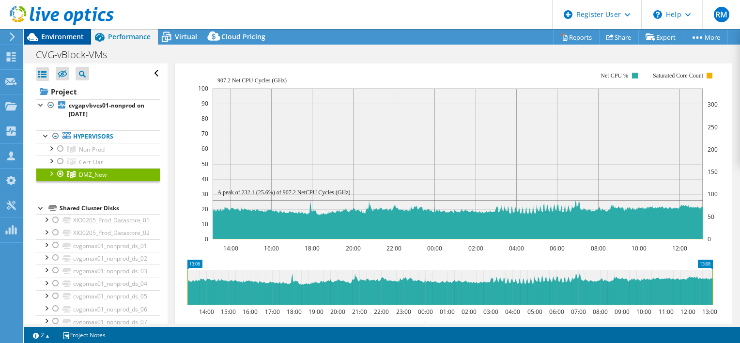
click at [66, 40] on span "Environment" at bounding box center [62, 36] width 43 height 9
